Goal: Transaction & Acquisition: Obtain resource

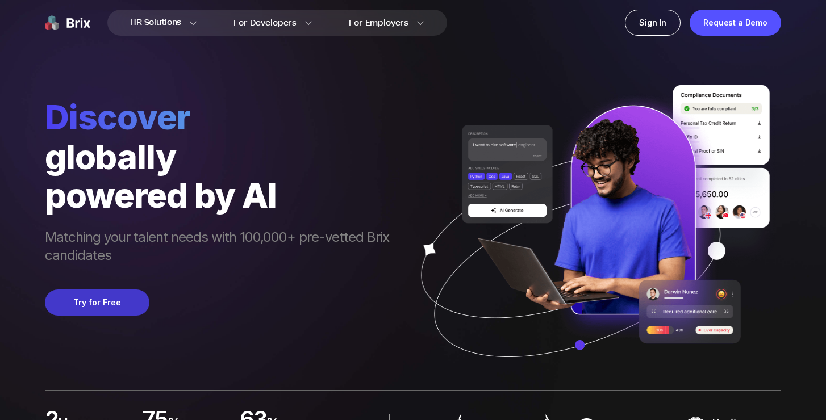
click at [98, 306] on button "Try for Free" at bounding box center [97, 303] width 104 height 26
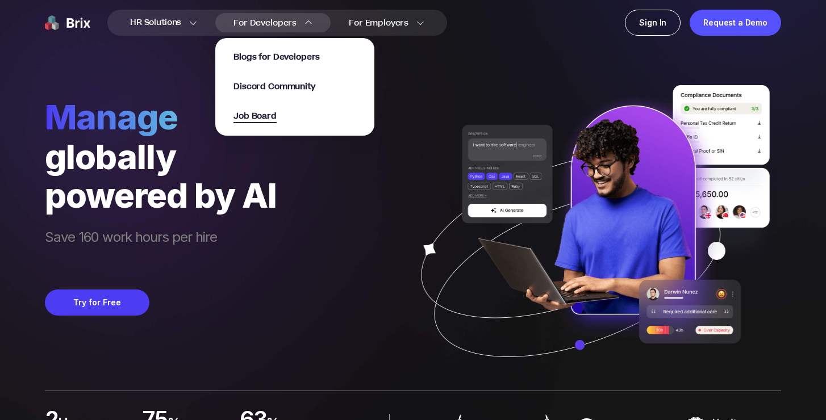
click at [263, 115] on span "Job Board" at bounding box center [254, 116] width 43 height 13
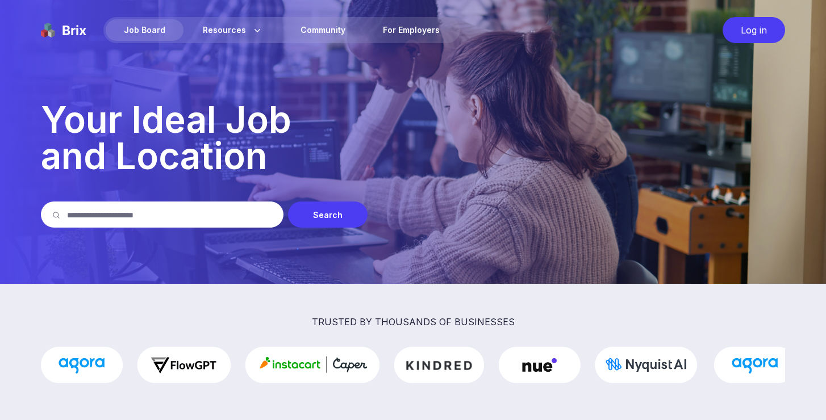
click at [334, 222] on div "Search" at bounding box center [328, 215] width 80 height 26
click at [200, 222] on input "text" at bounding box center [169, 215] width 205 height 26
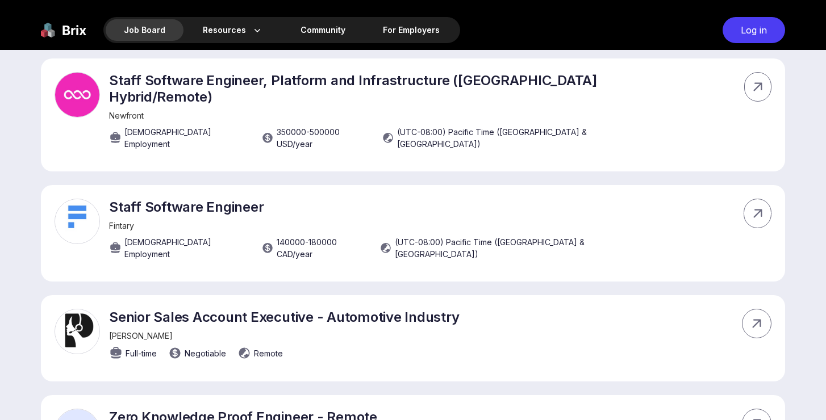
scroll to position [469, 0]
click at [668, 207] on div "Apply Now" at bounding box center [692, 213] width 83 height 26
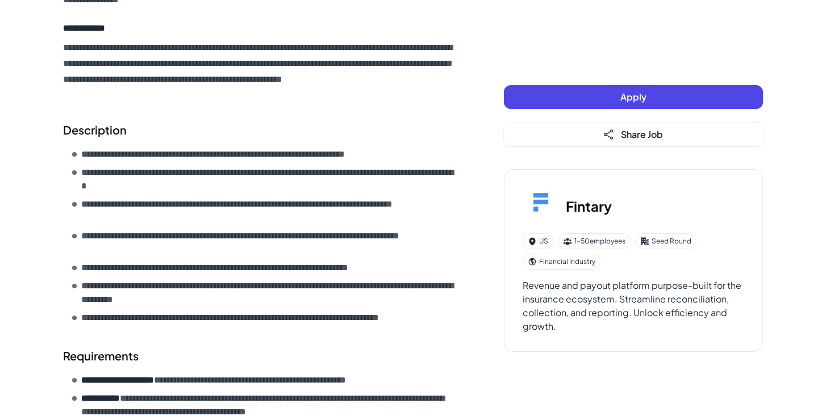
scroll to position [249, 0]
